Goal: Task Accomplishment & Management: Complete application form

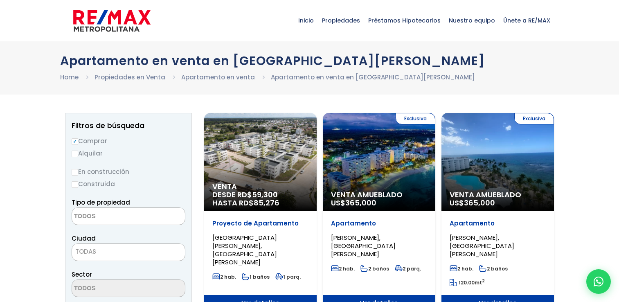
select select
click at [553, 3] on link "Únete a RE/MAX" at bounding box center [526, 20] width 55 height 41
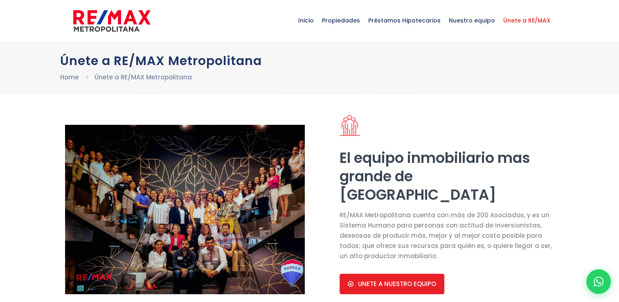
click at [619, 298] on html "X Inicio Propiedades Préstamos Hipotecarios Calculadora de préstamos Nuestro eq…" at bounding box center [309, 151] width 619 height 302
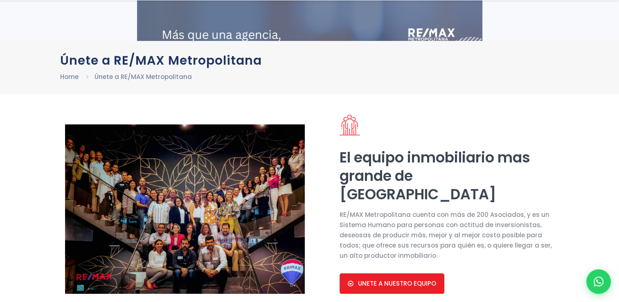
select select "US"
